Goal: Task Accomplishment & Management: Use online tool/utility

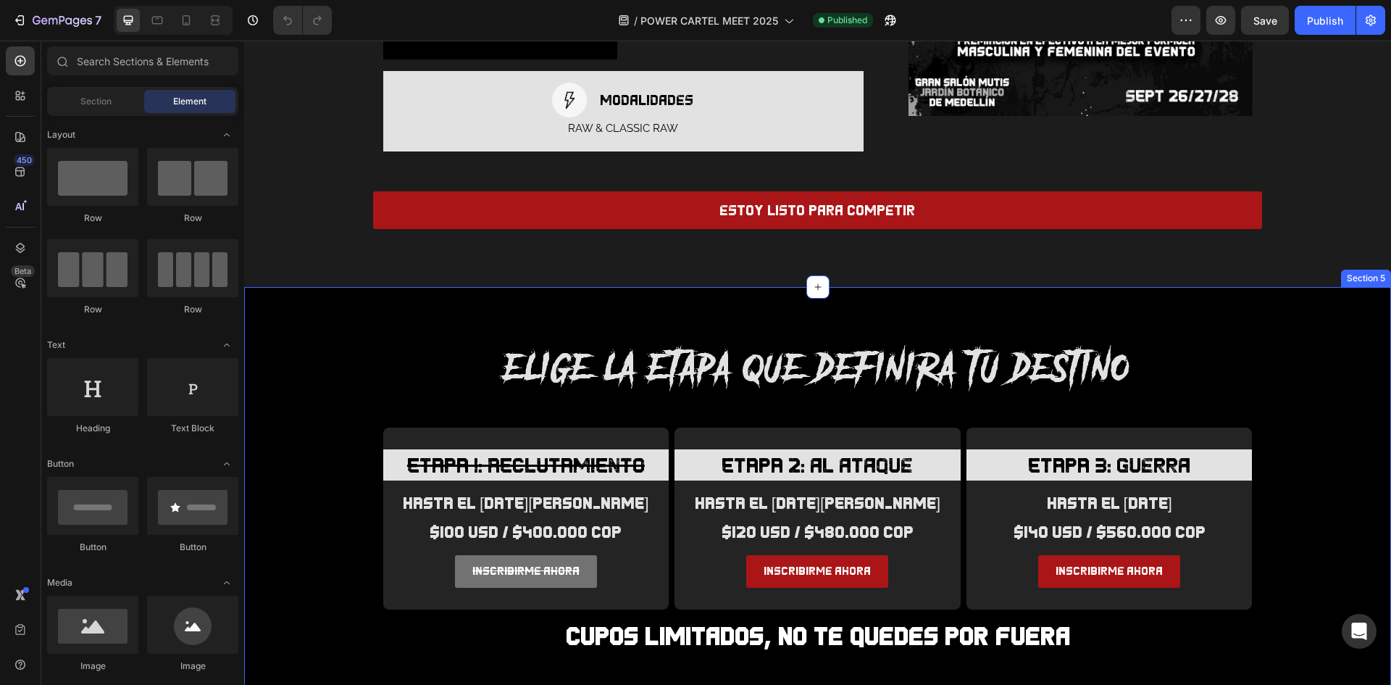
scroll to position [1304, 0]
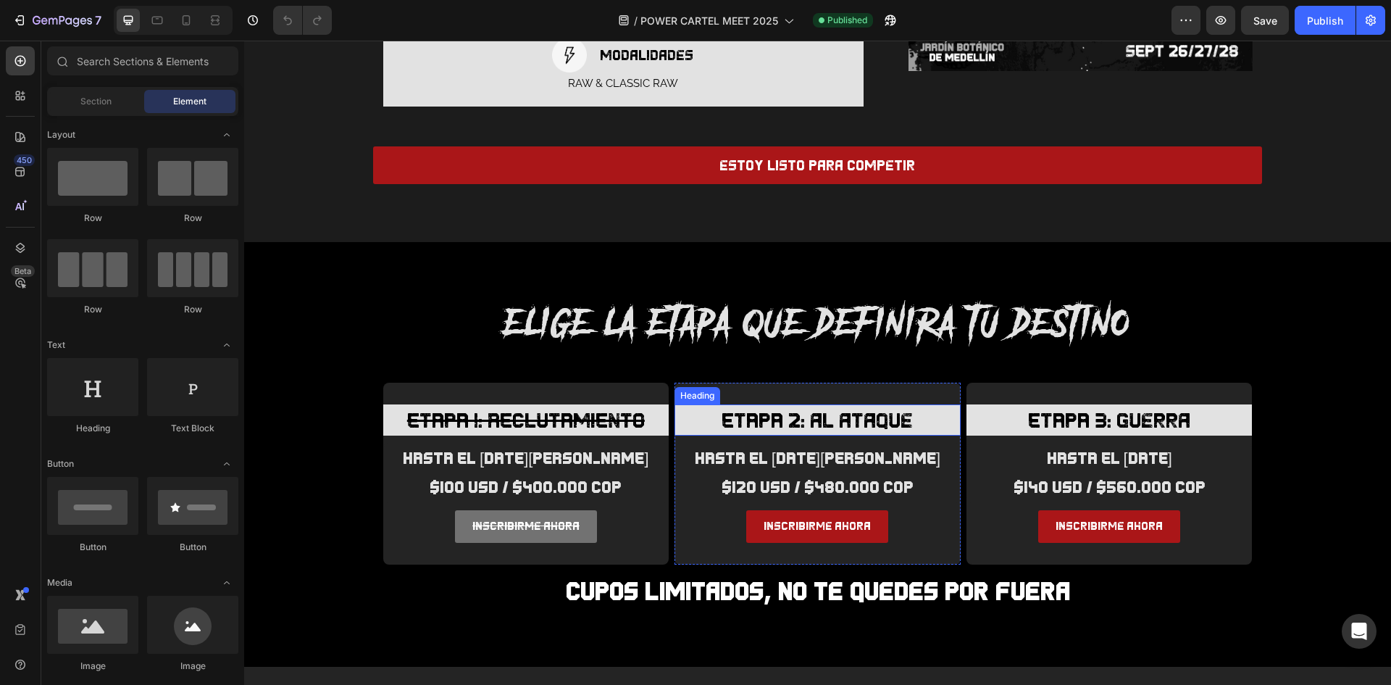
click at [755, 404] on h3 "ETAPA 2: al ataque" at bounding box center [818, 419] width 286 height 31
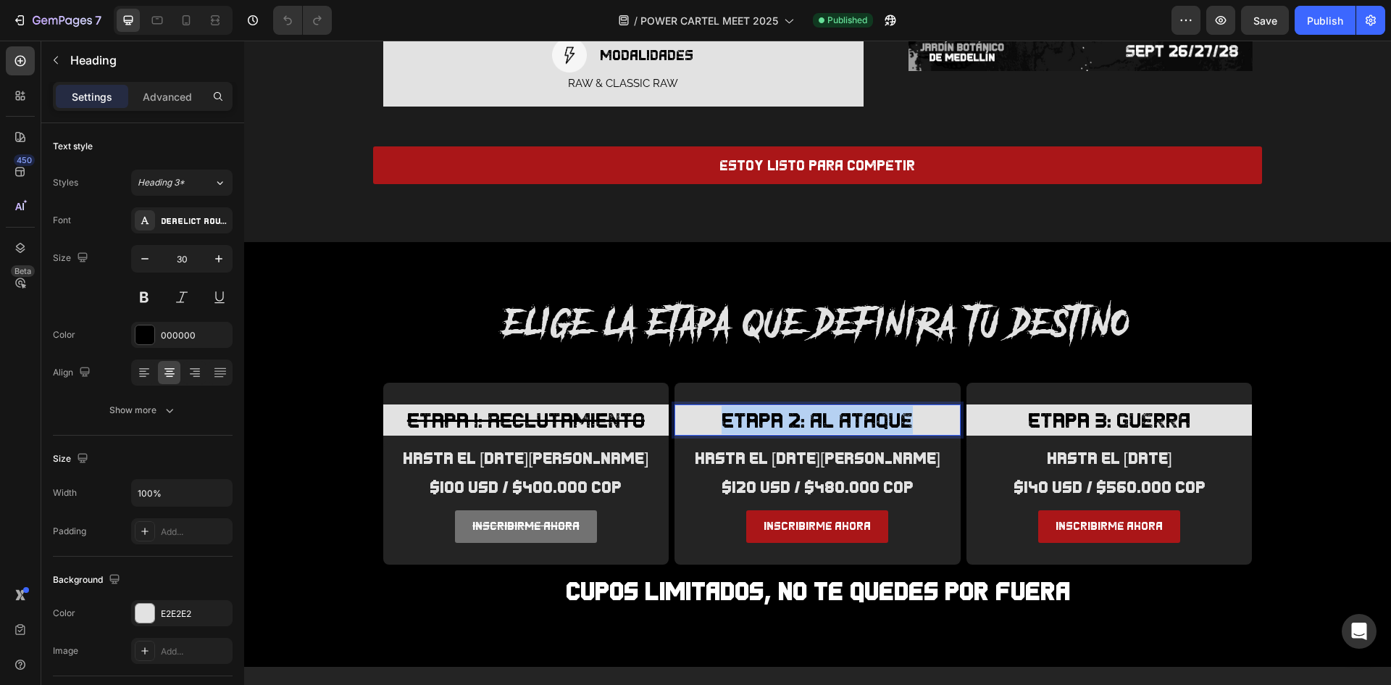
click at [755, 406] on p "ETAPA 2: al ataque" at bounding box center [817, 420] width 283 height 28
click at [779, 294] on icon "Editor contextual toolbar" at bounding box center [775, 294] width 7 height 4
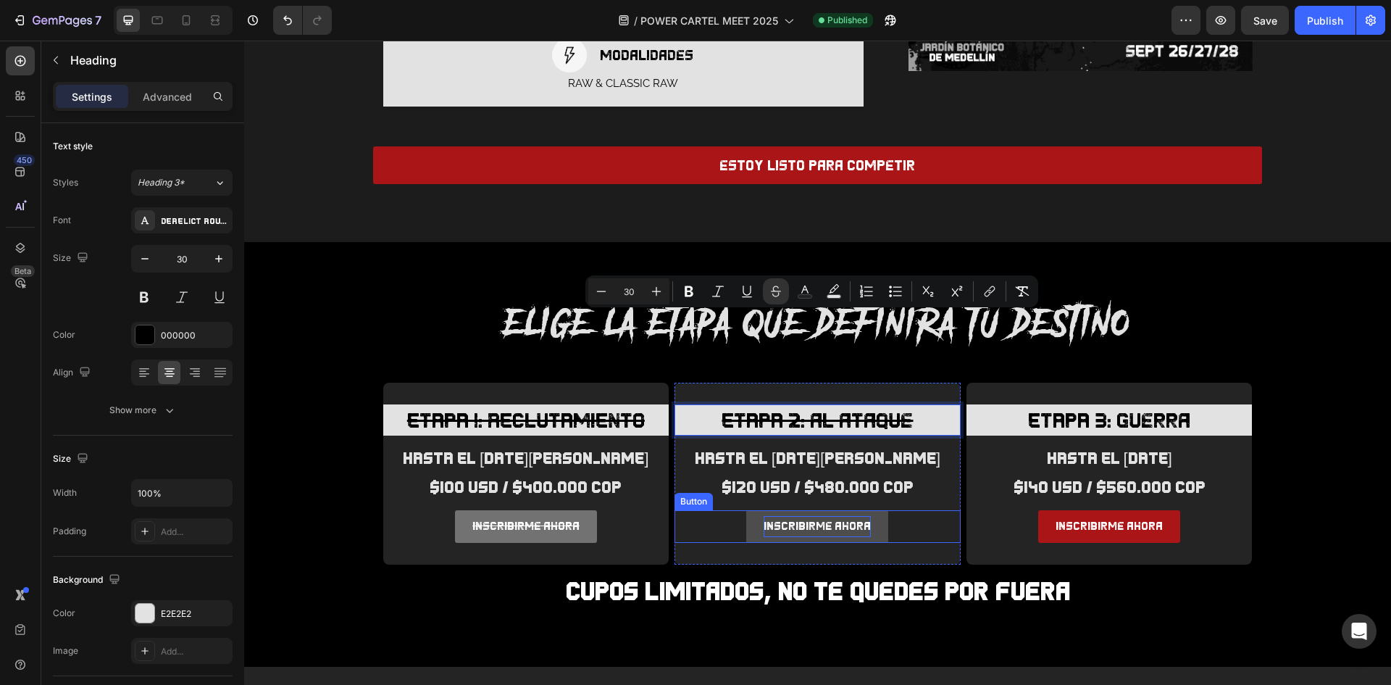
click at [838, 516] on p "inscribirme ahora" at bounding box center [817, 526] width 107 height 21
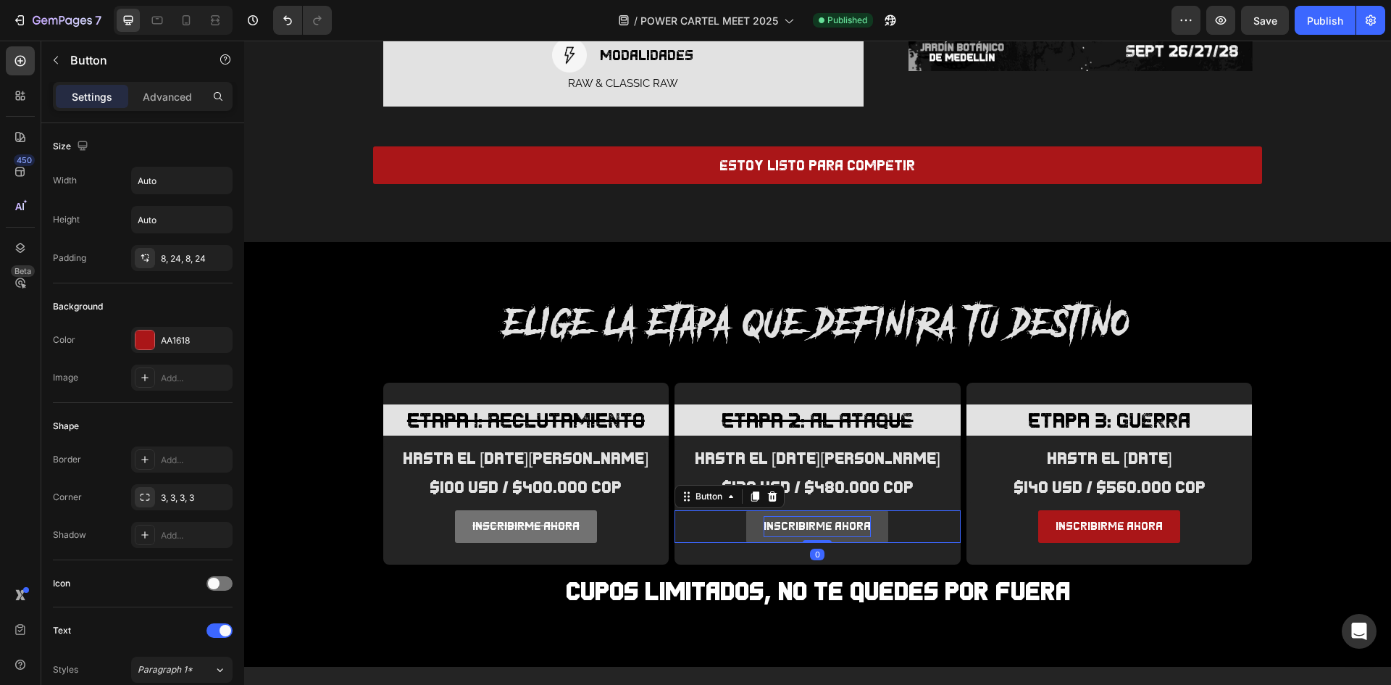
click at [838, 516] on p "inscribirme ahora" at bounding box center [817, 526] width 107 height 21
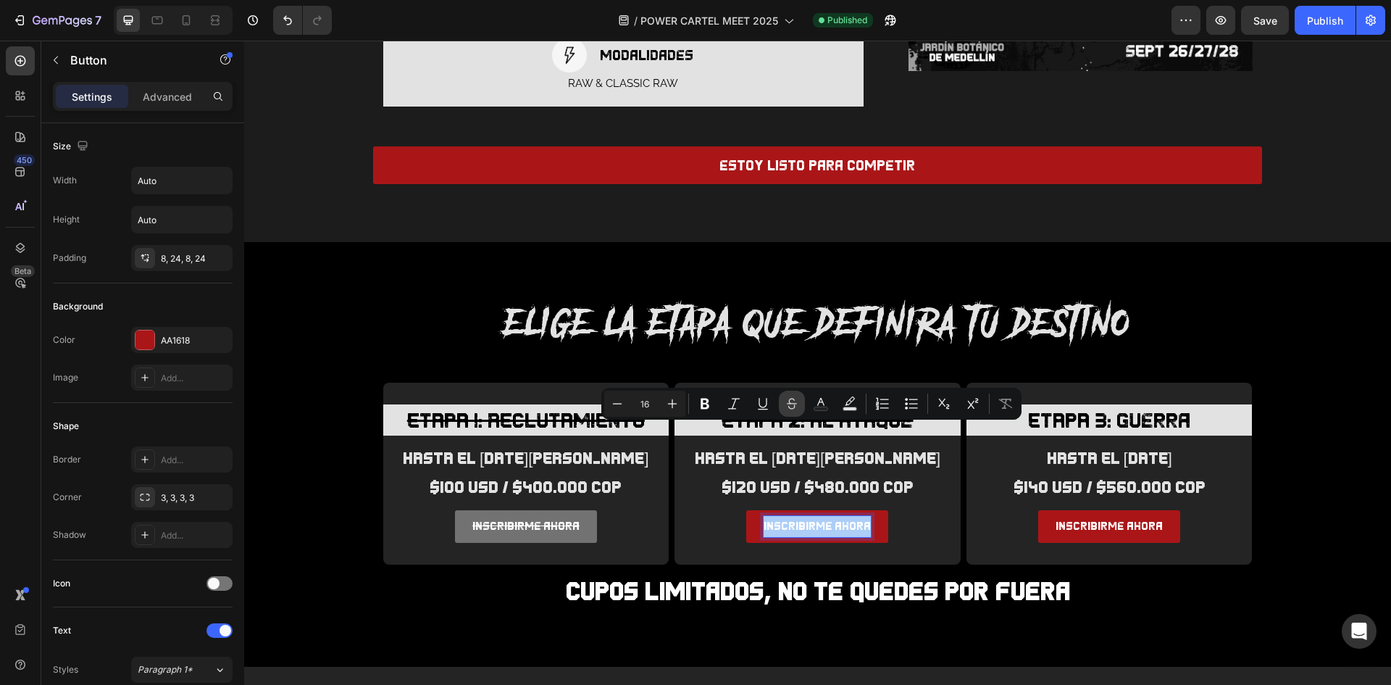
click at [790, 404] on icon "Editor contextual toolbar" at bounding box center [792, 403] width 14 height 14
click at [901, 510] on div "inscribirme ahora Button 0" at bounding box center [818, 526] width 286 height 33
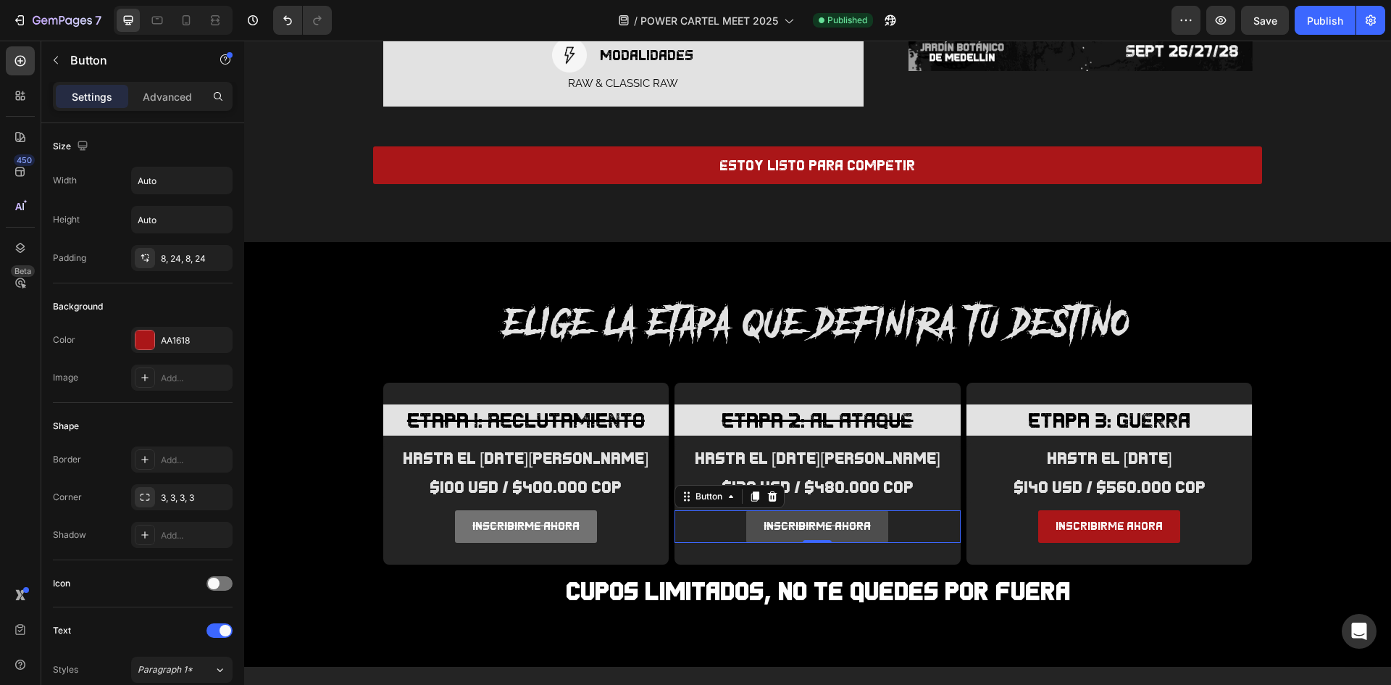
click at [869, 510] on button "inscribirme ahora" at bounding box center [817, 526] width 142 height 33
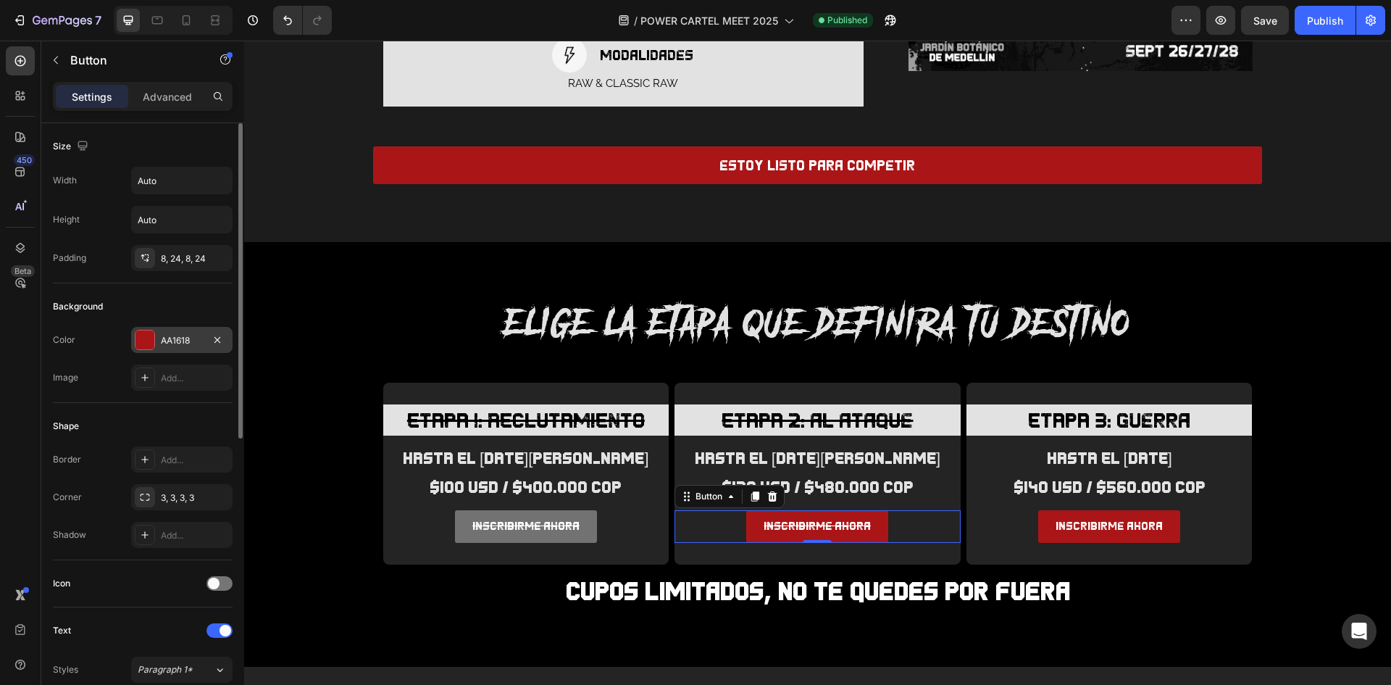
click at [167, 339] on div "AA1618" at bounding box center [182, 340] width 42 height 13
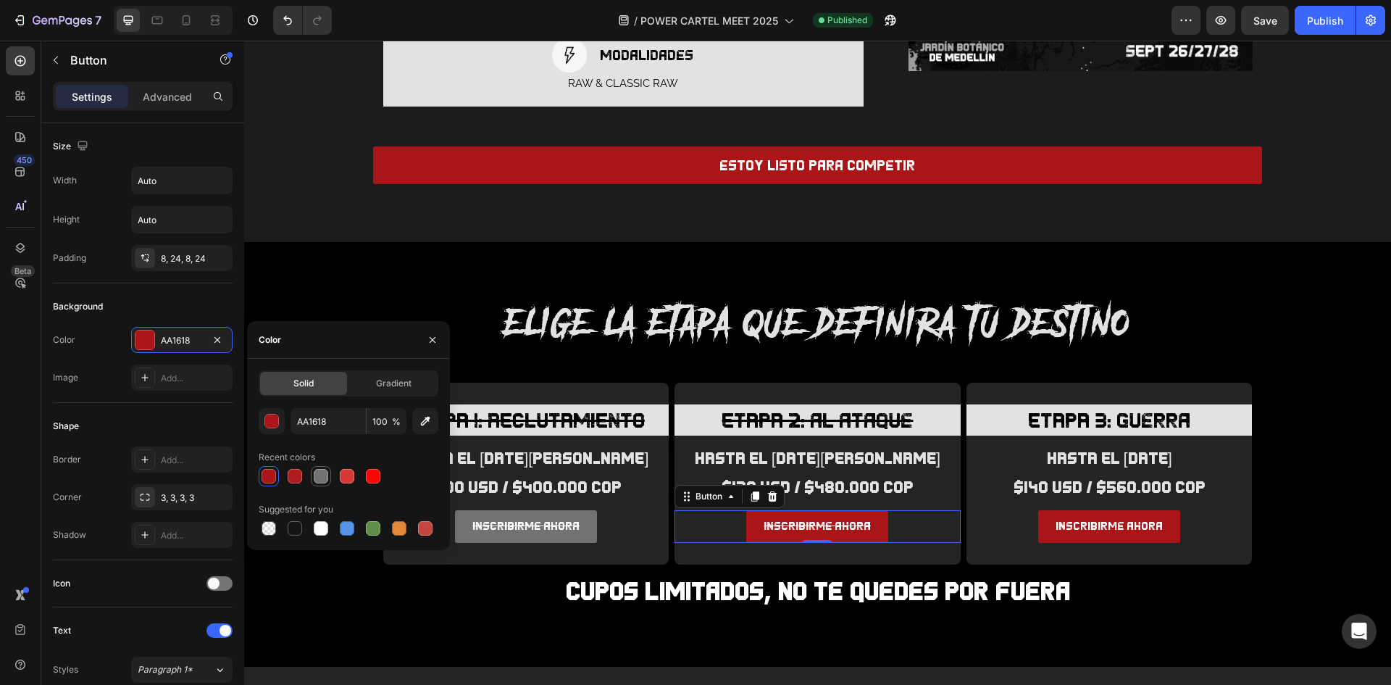
click at [327, 481] on div at bounding box center [321, 476] width 14 height 14
type input "727272"
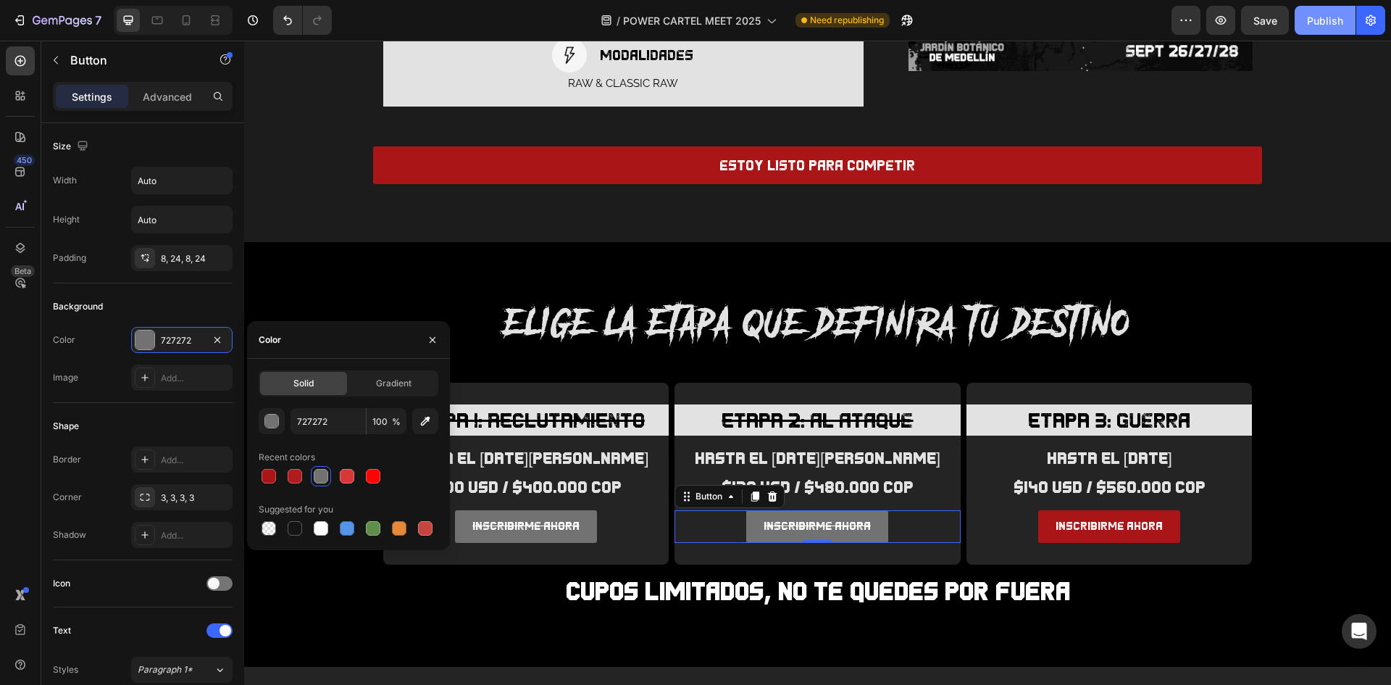
click at [1308, 18] on div "Publish" at bounding box center [1325, 20] width 36 height 15
